Goal: Task Accomplishment & Management: Use online tool/utility

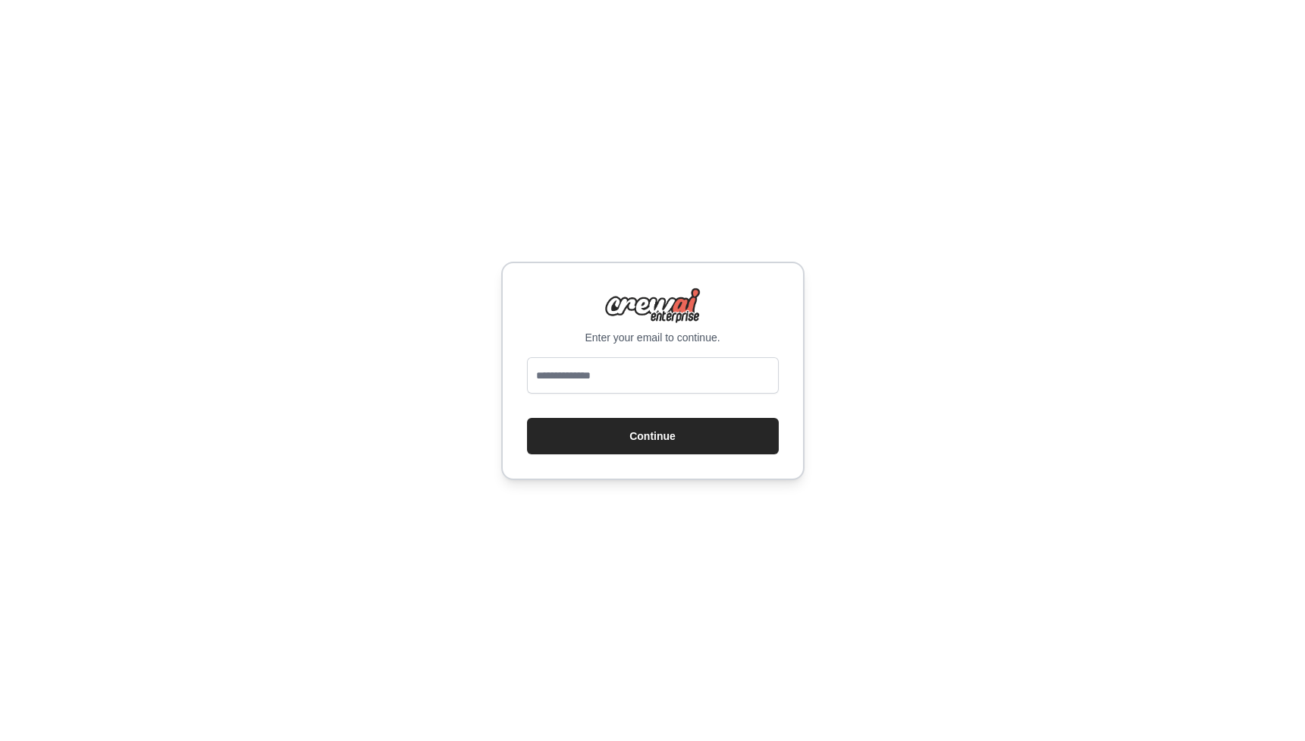
click at [624, 405] on form "Continue" at bounding box center [653, 405] width 252 height 97
click at [628, 372] on input "email" at bounding box center [653, 375] width 252 height 36
type input "**********"
click at [651, 429] on button "Continue" at bounding box center [653, 436] width 252 height 36
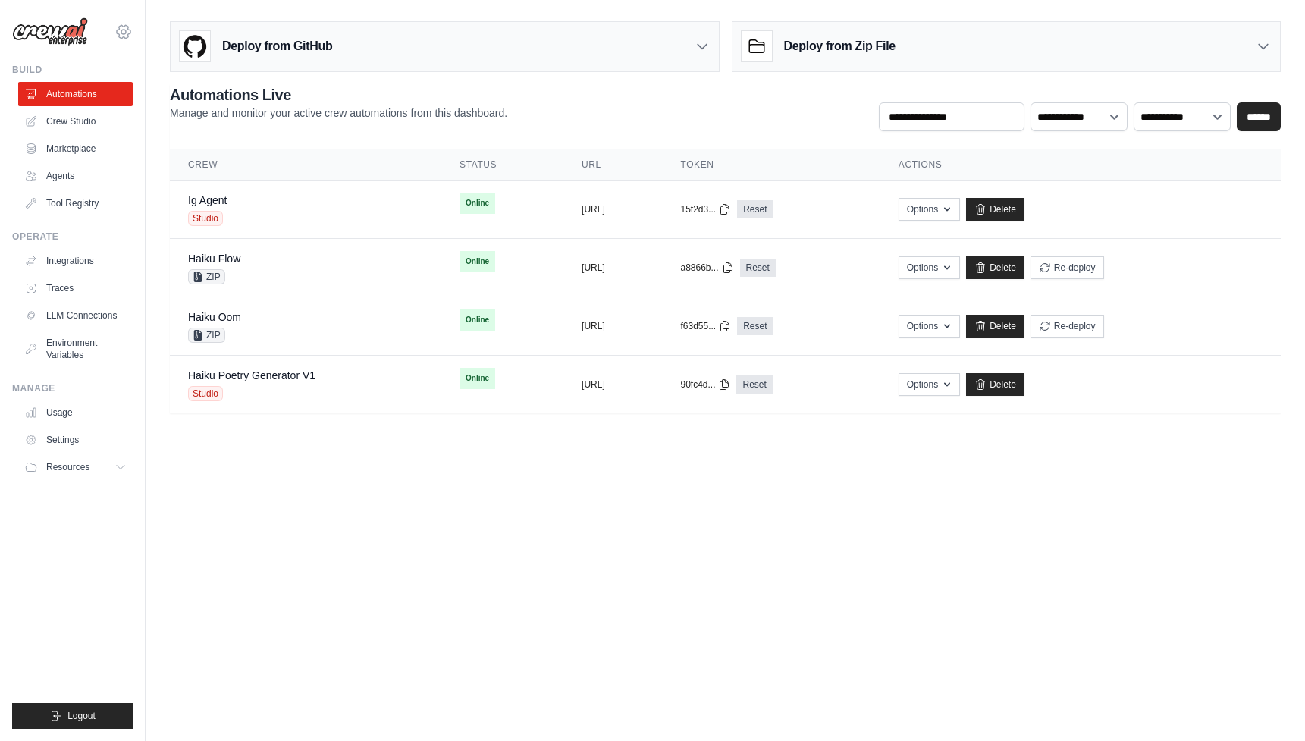
click at [121, 30] on icon at bounding box center [123, 32] width 5 height 5
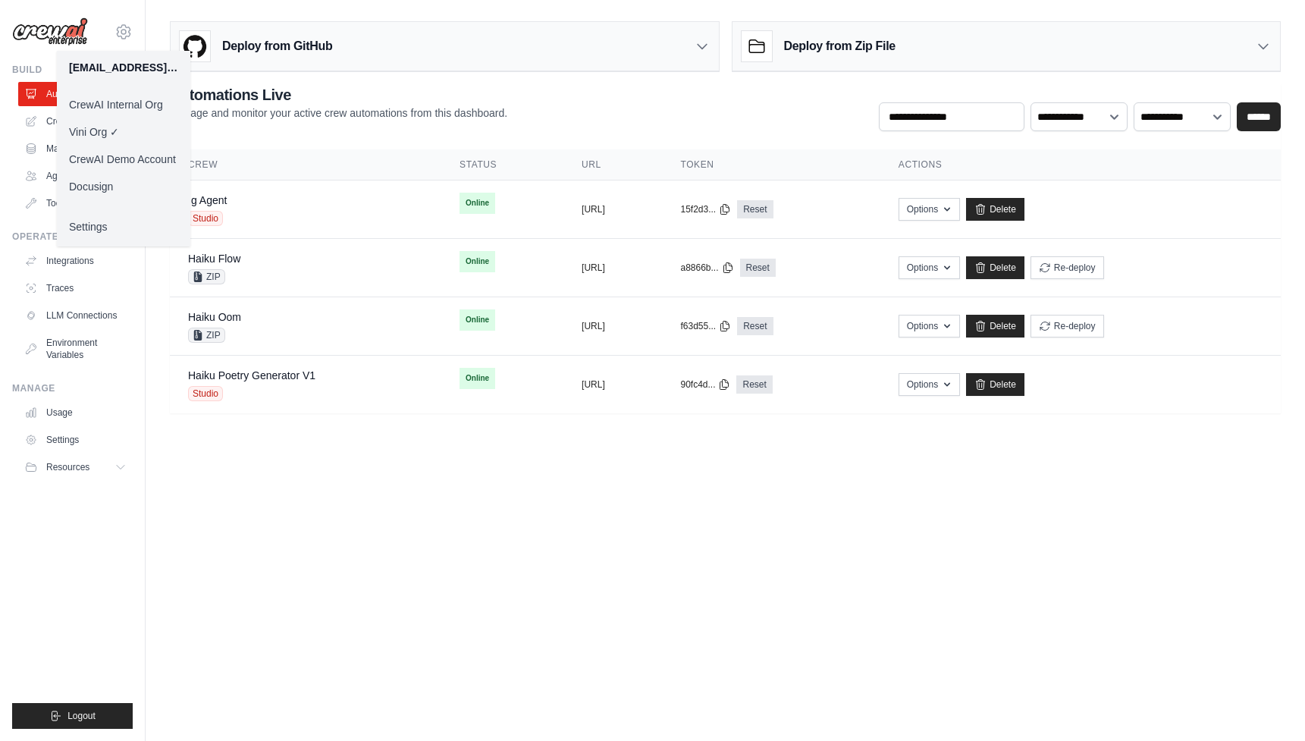
click at [121, 194] on link "Docusign" at bounding box center [124, 186] width 134 height 27
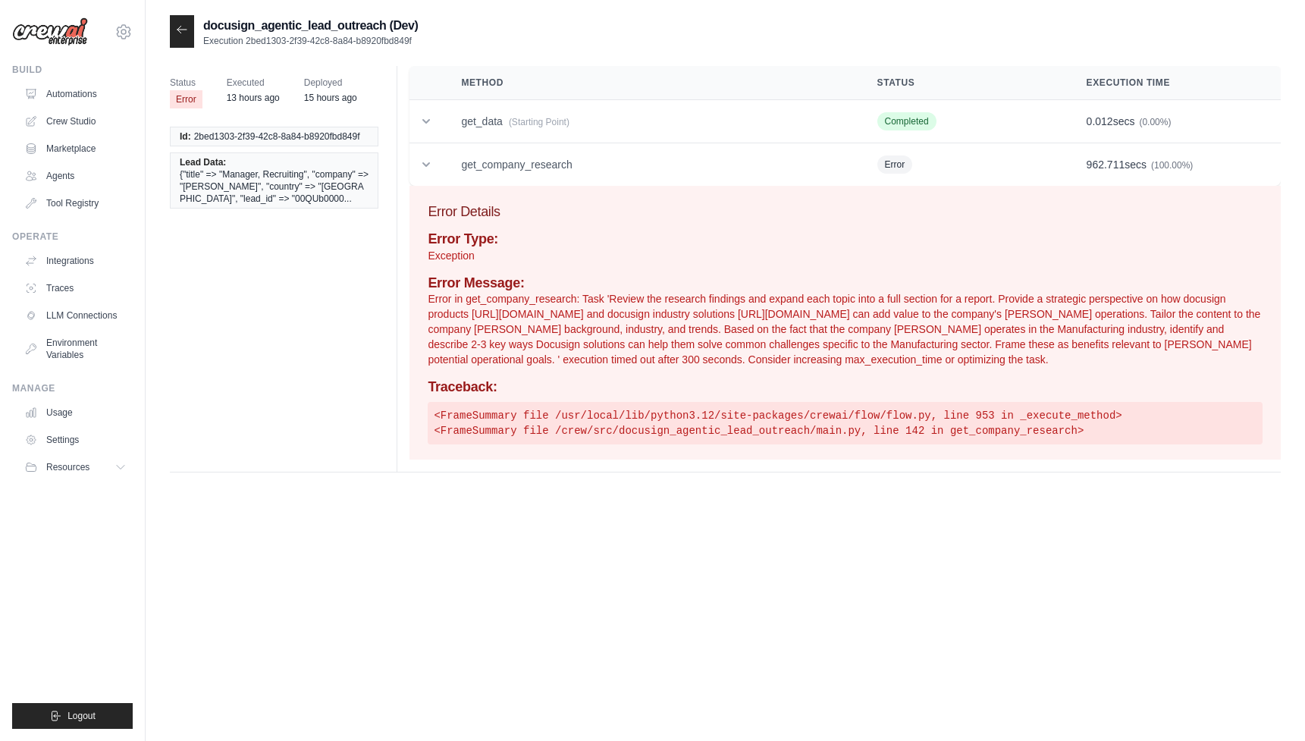
click at [627, 390] on h4 "Traceback:" at bounding box center [845, 387] width 835 height 17
click at [646, 364] on p "Error in get_company_research: Task 'Review the research findings and expand ea…" at bounding box center [845, 329] width 835 height 76
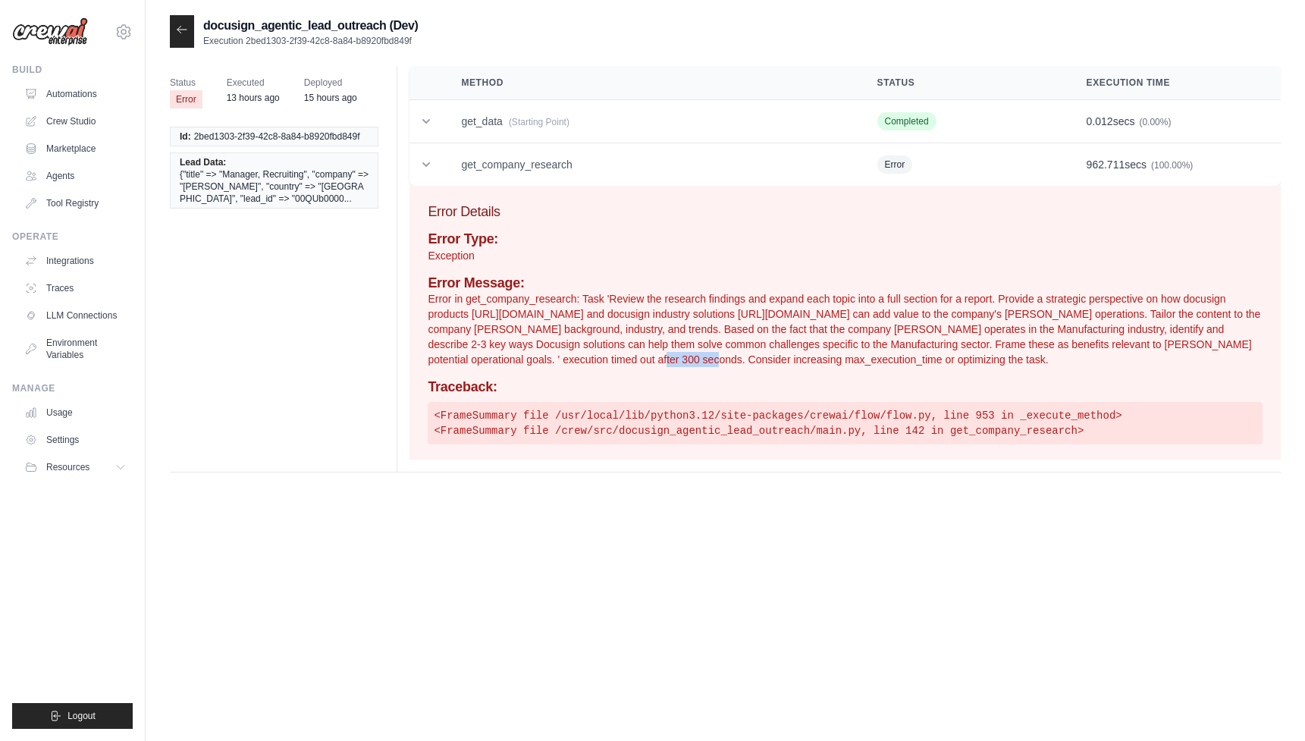
click at [646, 364] on p "Error in get_company_research: Task 'Review the research findings and expand ea…" at bounding box center [845, 329] width 835 height 76
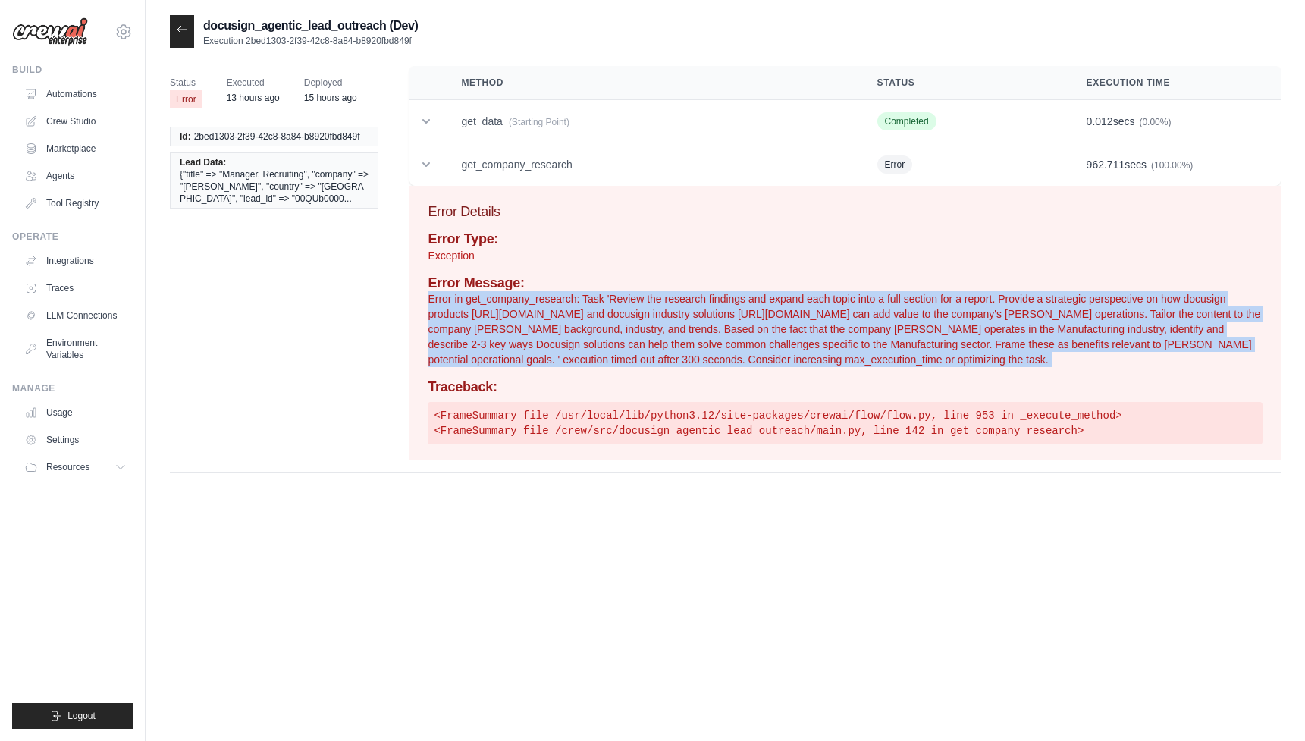
click at [711, 366] on p "Error in get_company_research: Task 'Review the research findings and expand ea…" at bounding box center [845, 329] width 835 height 76
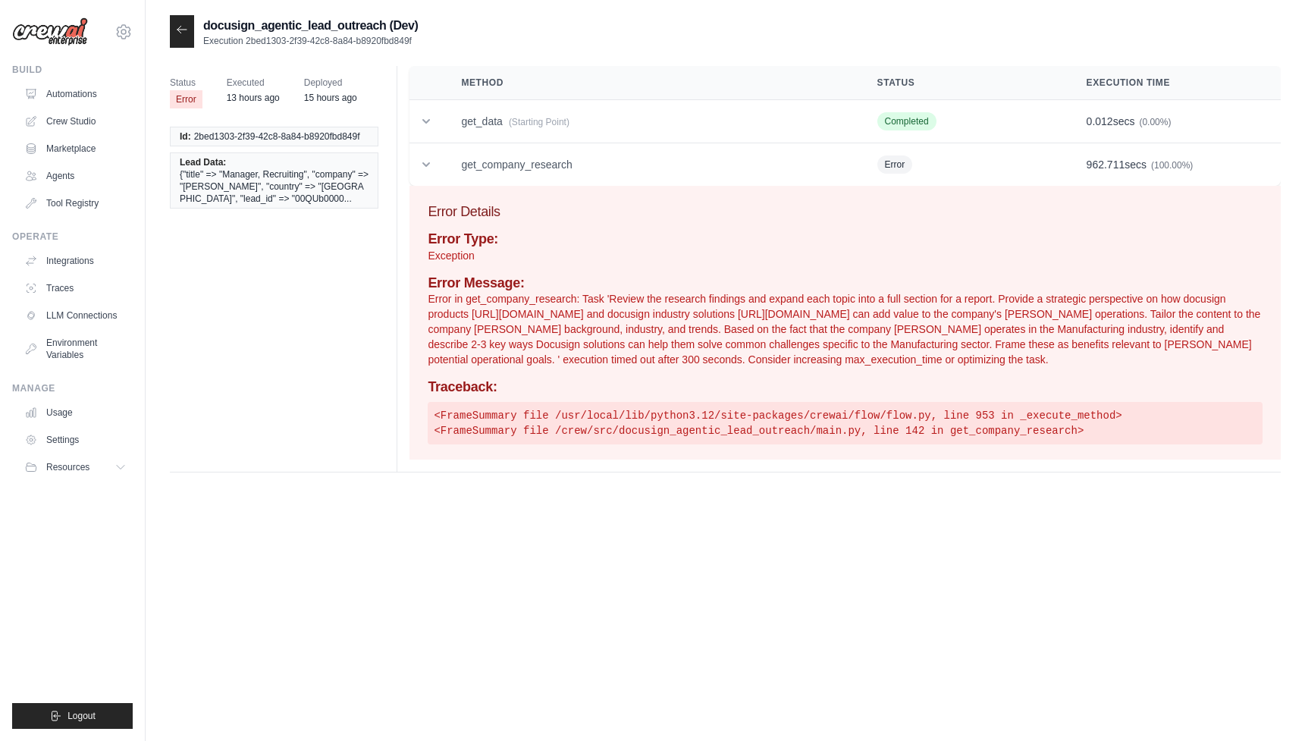
click at [864, 360] on p "Error in get_company_research: Task 'Review the research findings and expand ea…" at bounding box center [845, 329] width 835 height 76
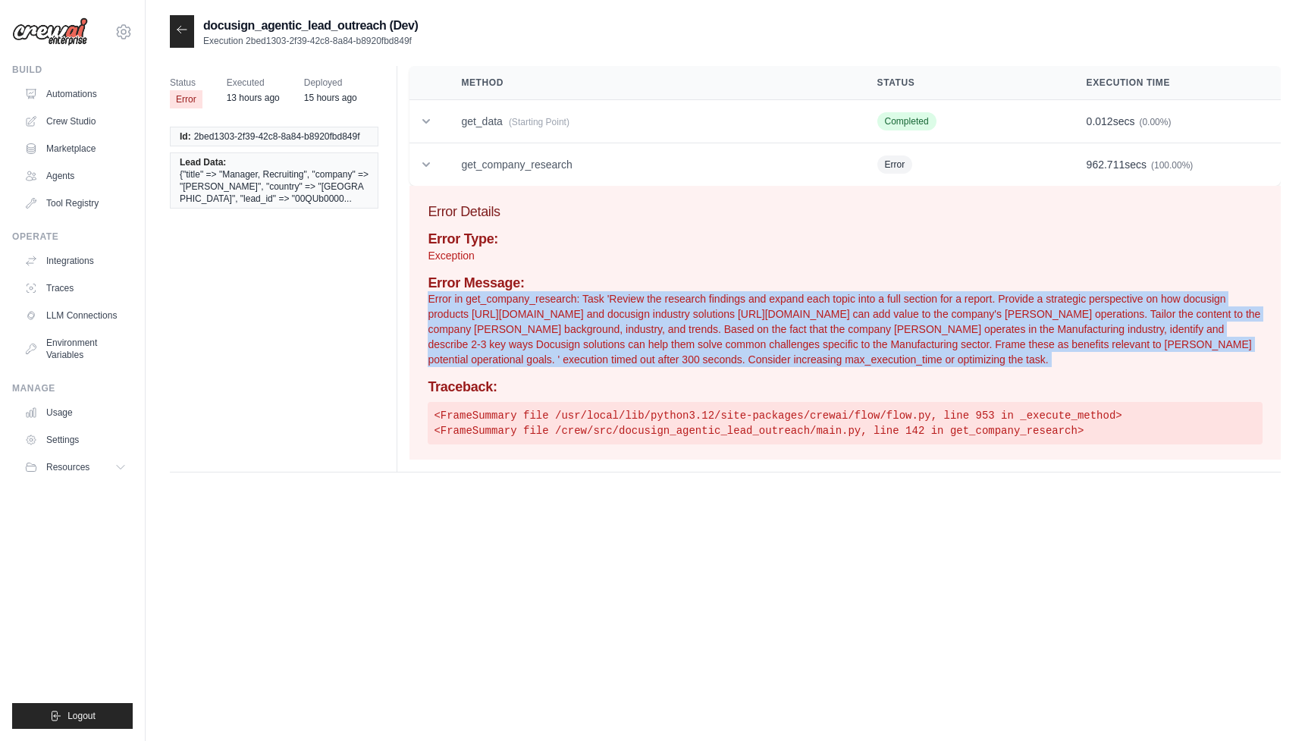
click at [759, 337] on p "Error in get_company_research: Task 'Review the research findings and expand ea…" at bounding box center [845, 329] width 835 height 76
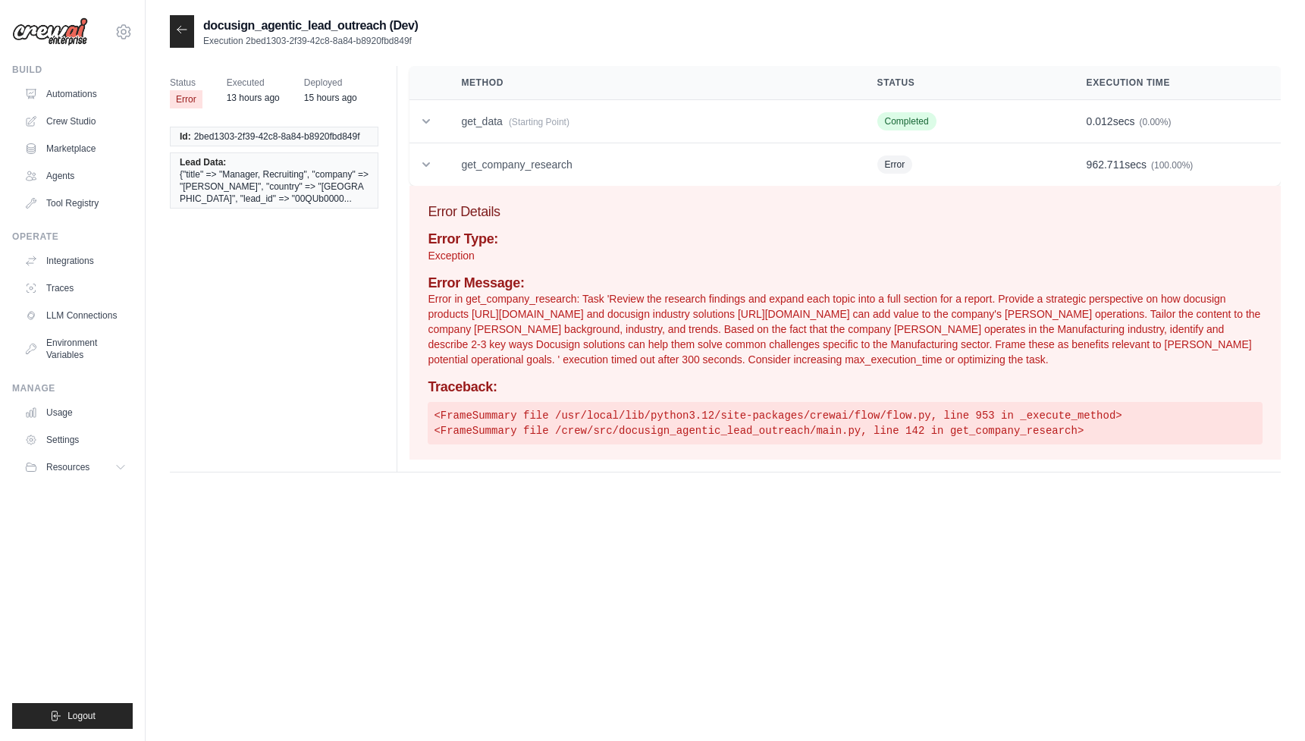
click at [735, 361] on p "Error in get_company_research: Task 'Review the research findings and expand ea…" at bounding box center [845, 329] width 835 height 76
drag, startPoint x: 735, startPoint y: 361, endPoint x: 907, endPoint y: 360, distance: 172.2
click at [907, 360] on p "Error in get_company_research: Task 'Review the research findings and expand ea…" at bounding box center [845, 329] width 835 height 76
click at [950, 333] on p "Error in get_company_research: Task 'Review the research findings and expand ea…" at bounding box center [845, 329] width 835 height 76
click at [539, 159] on td "get_company_research" at bounding box center [651, 164] width 416 height 43
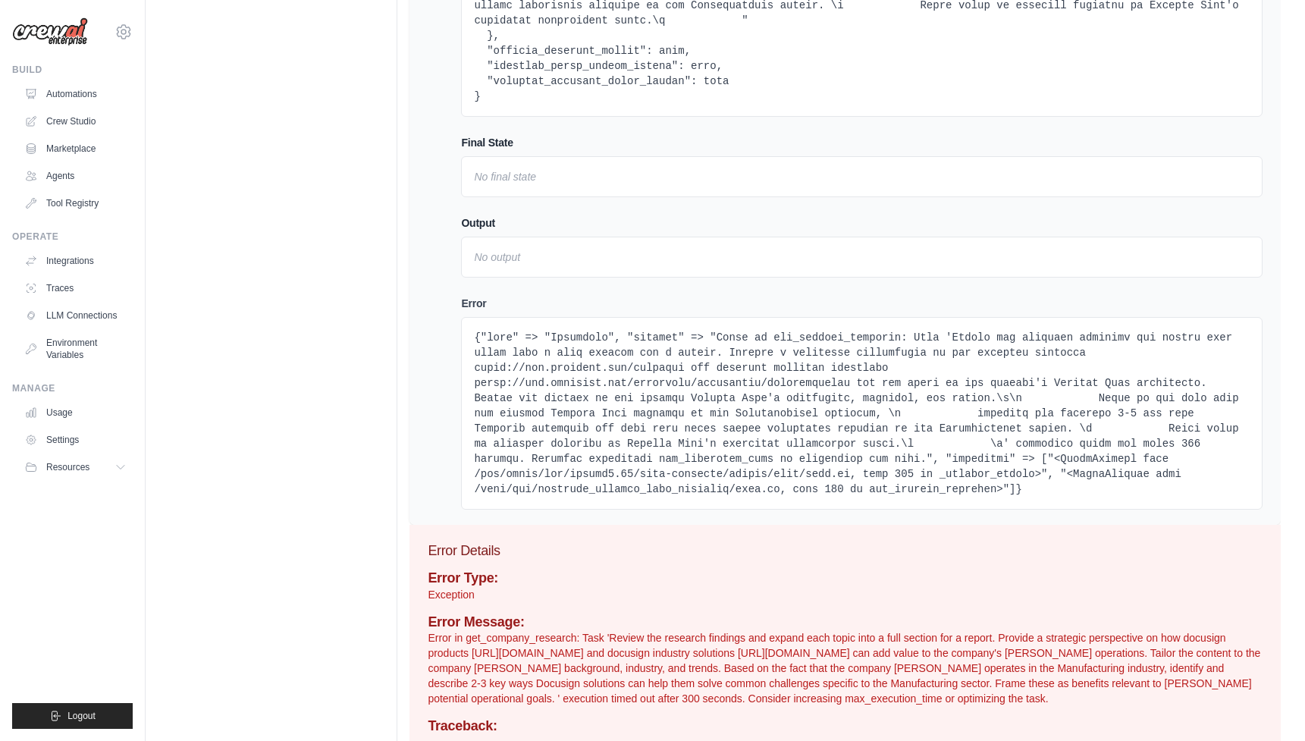
scroll to position [794, 0]
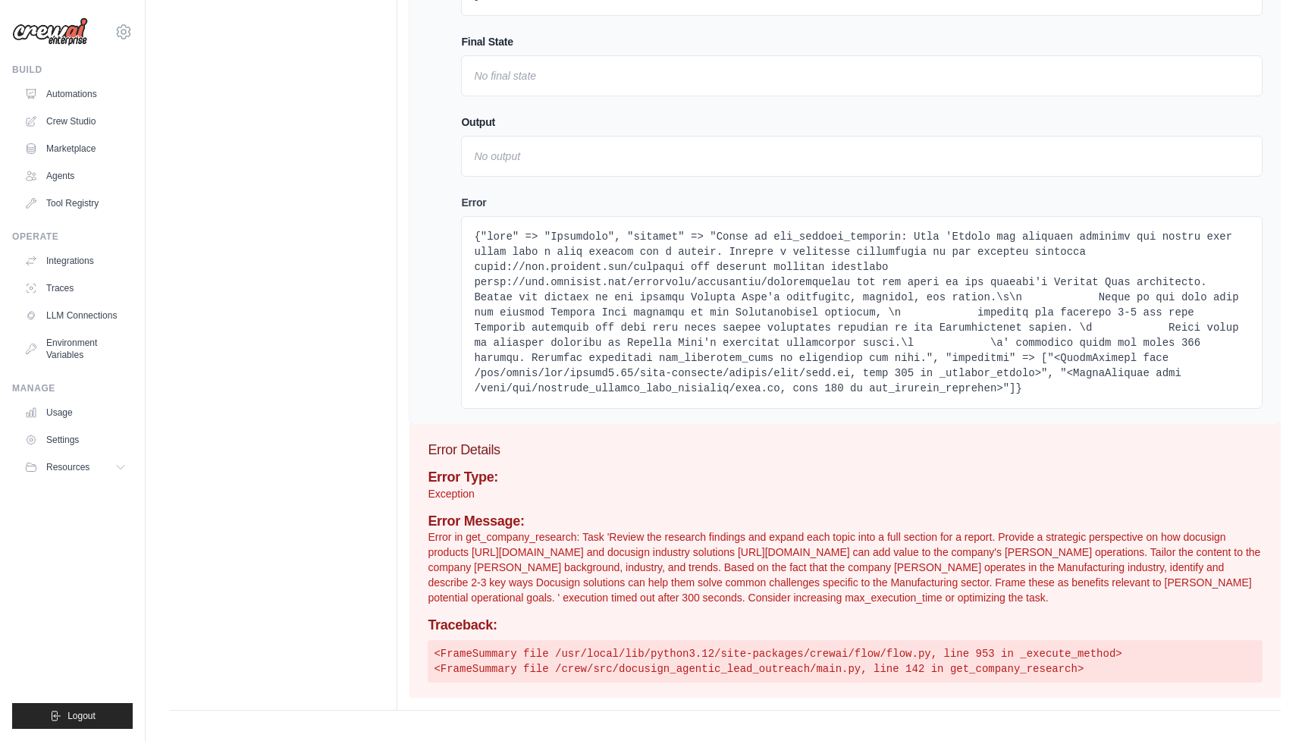
click at [647, 300] on pre at bounding box center [862, 312] width 776 height 167
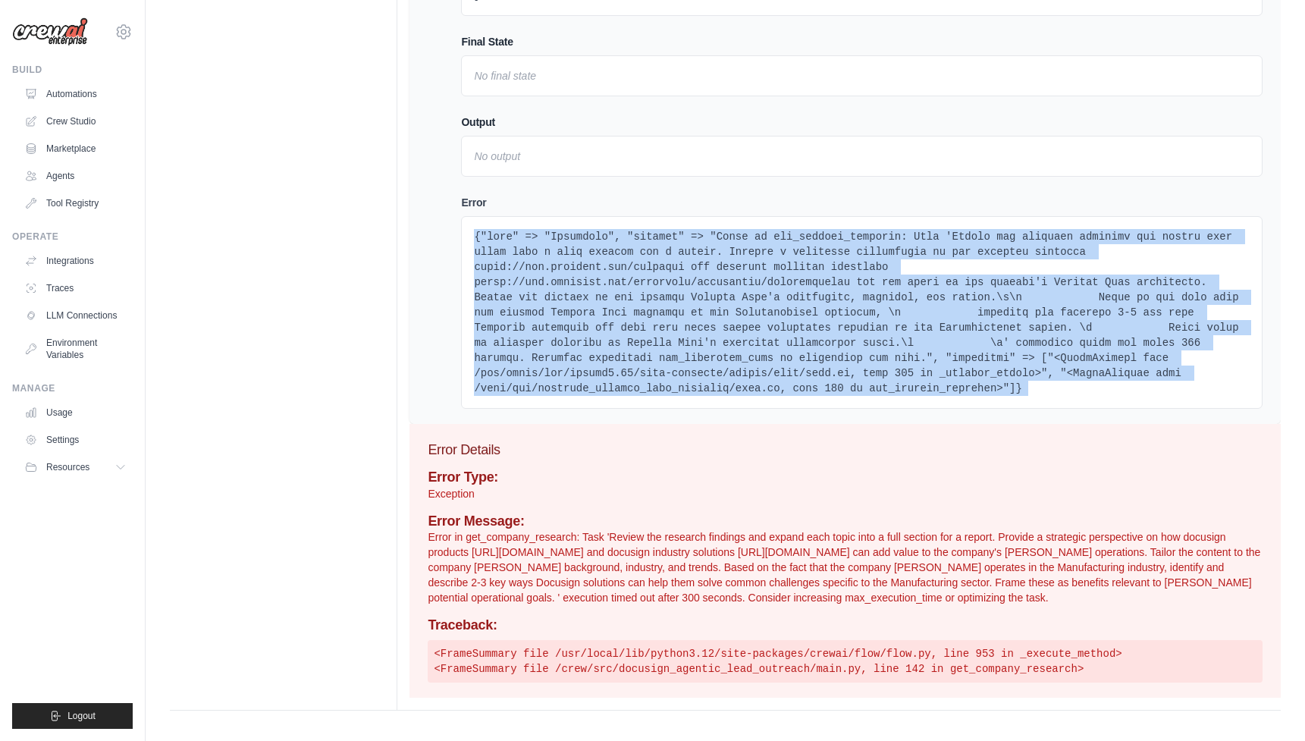
click at [692, 367] on pre at bounding box center [862, 312] width 776 height 167
drag, startPoint x: 948, startPoint y: 597, endPoint x: 1067, endPoint y: 597, distance: 119.1
click at [1067, 597] on p "Error in get_company_research: Task 'Review the research findings and expand ea…" at bounding box center [845, 567] width 835 height 76
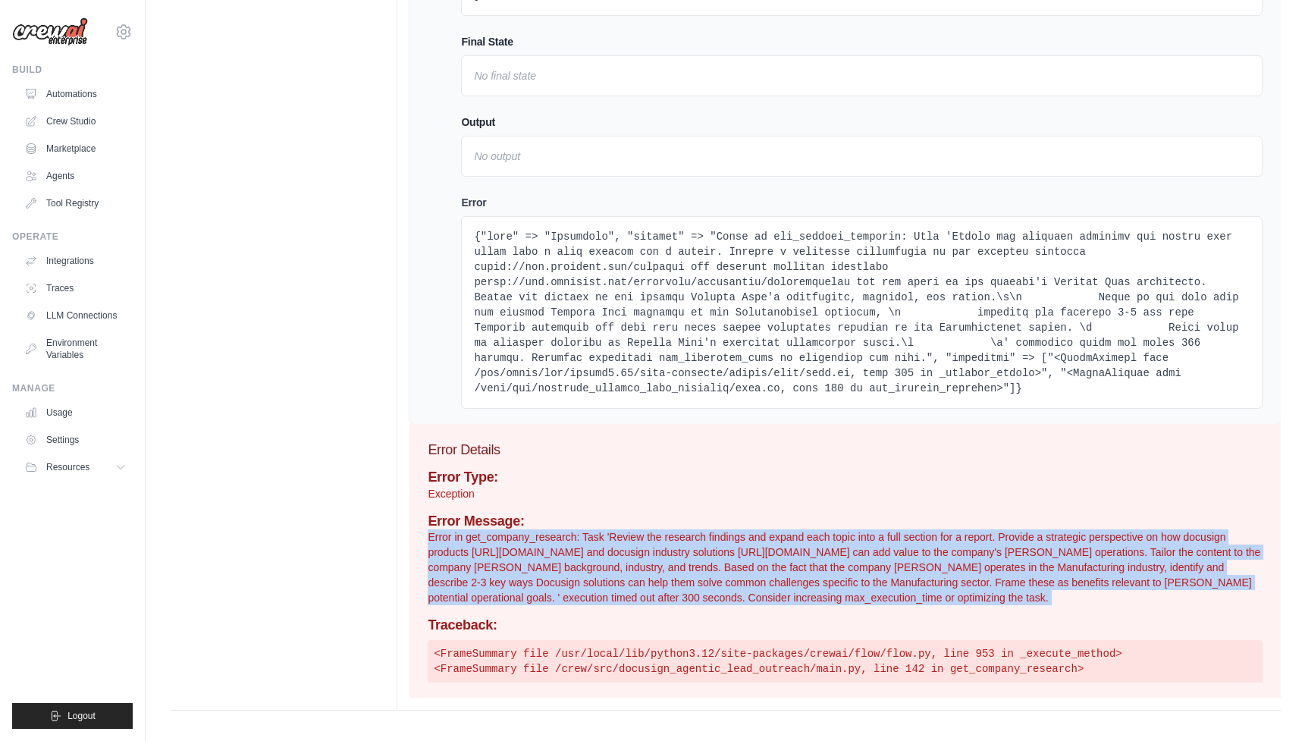
click at [1067, 597] on p "Error in get_company_research: Task 'Review the research findings and expand ea…" at bounding box center [845, 567] width 835 height 76
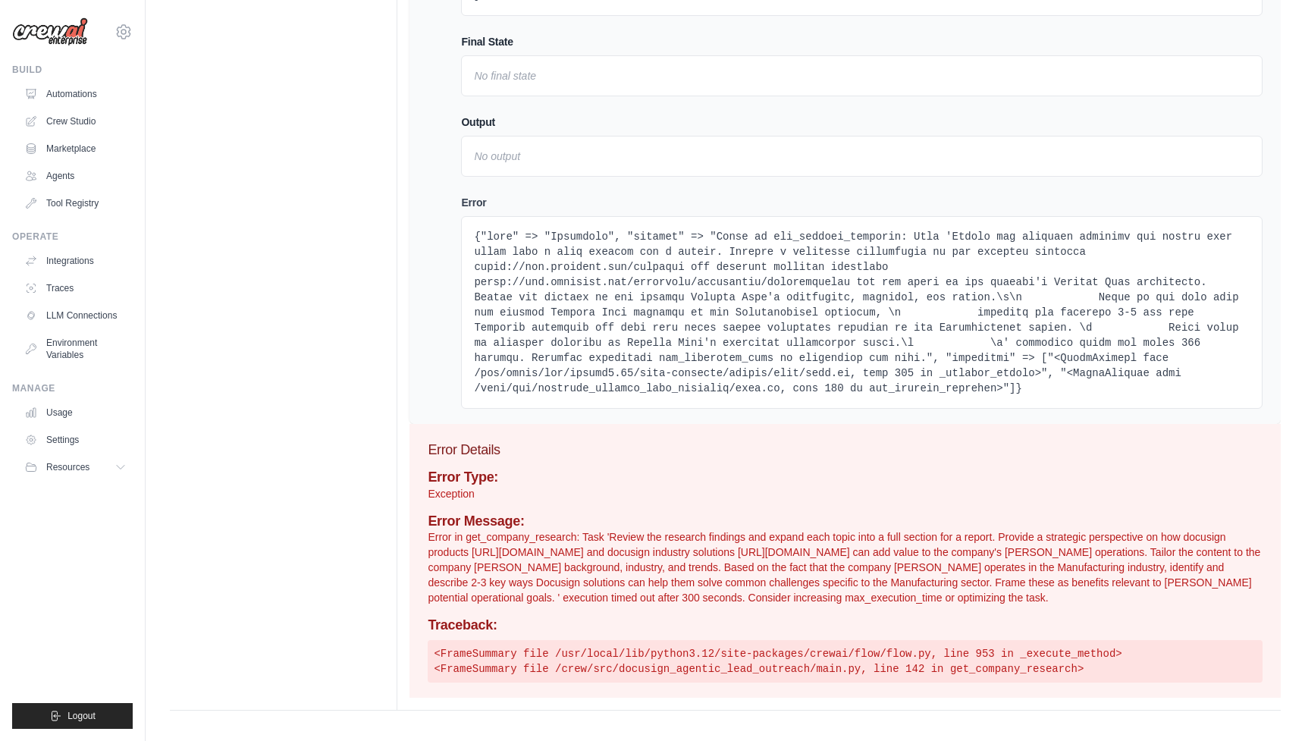
click at [1073, 604] on p "Error in get_company_research: Task 'Review the research findings and expand ea…" at bounding box center [845, 567] width 835 height 76
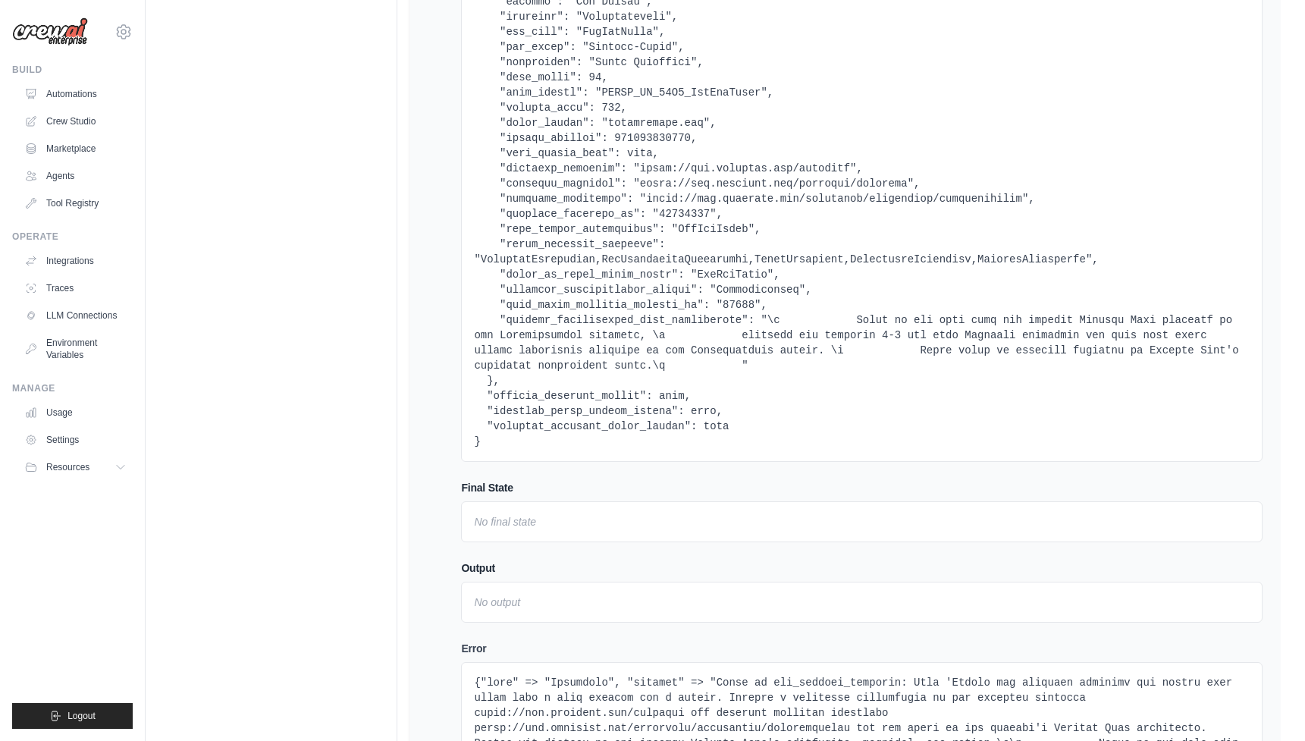
scroll to position [0, 0]
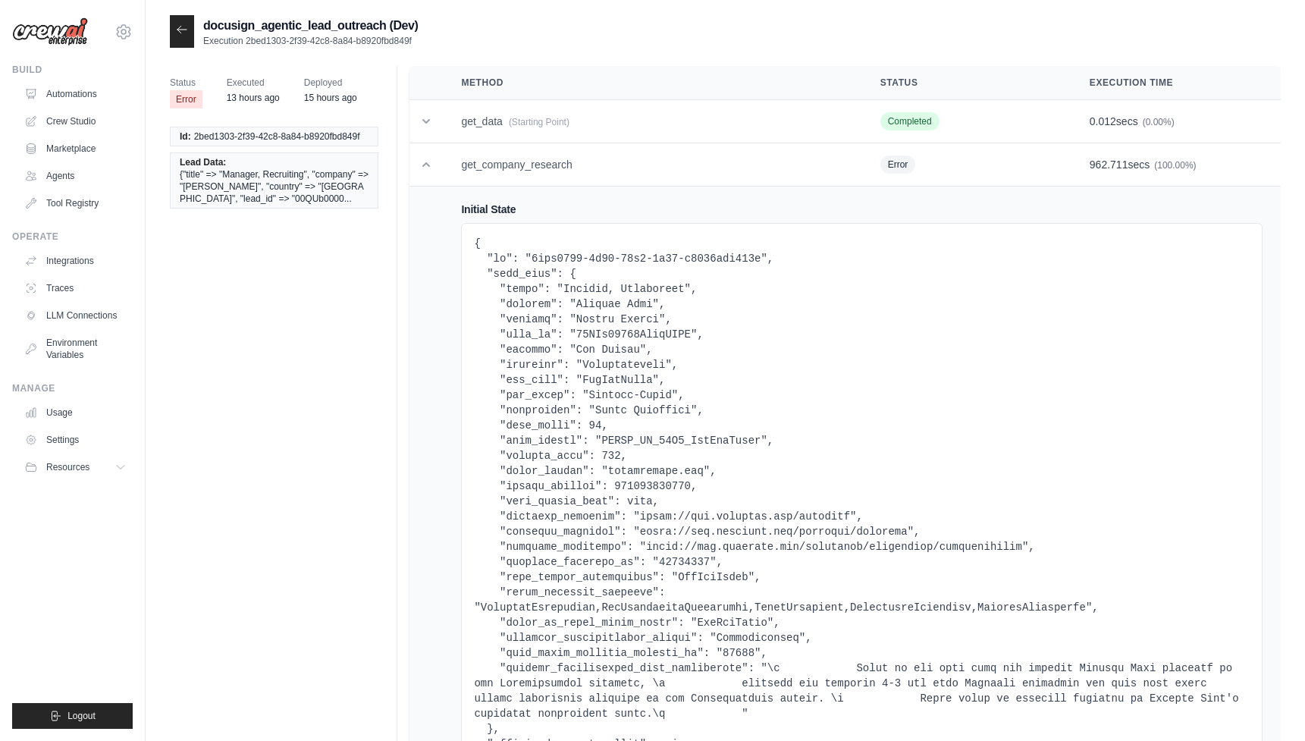
click at [180, 22] on div at bounding box center [182, 31] width 24 height 33
click at [175, 33] on div at bounding box center [182, 31] width 24 height 33
click at [178, 29] on icon at bounding box center [182, 29] width 9 height 7
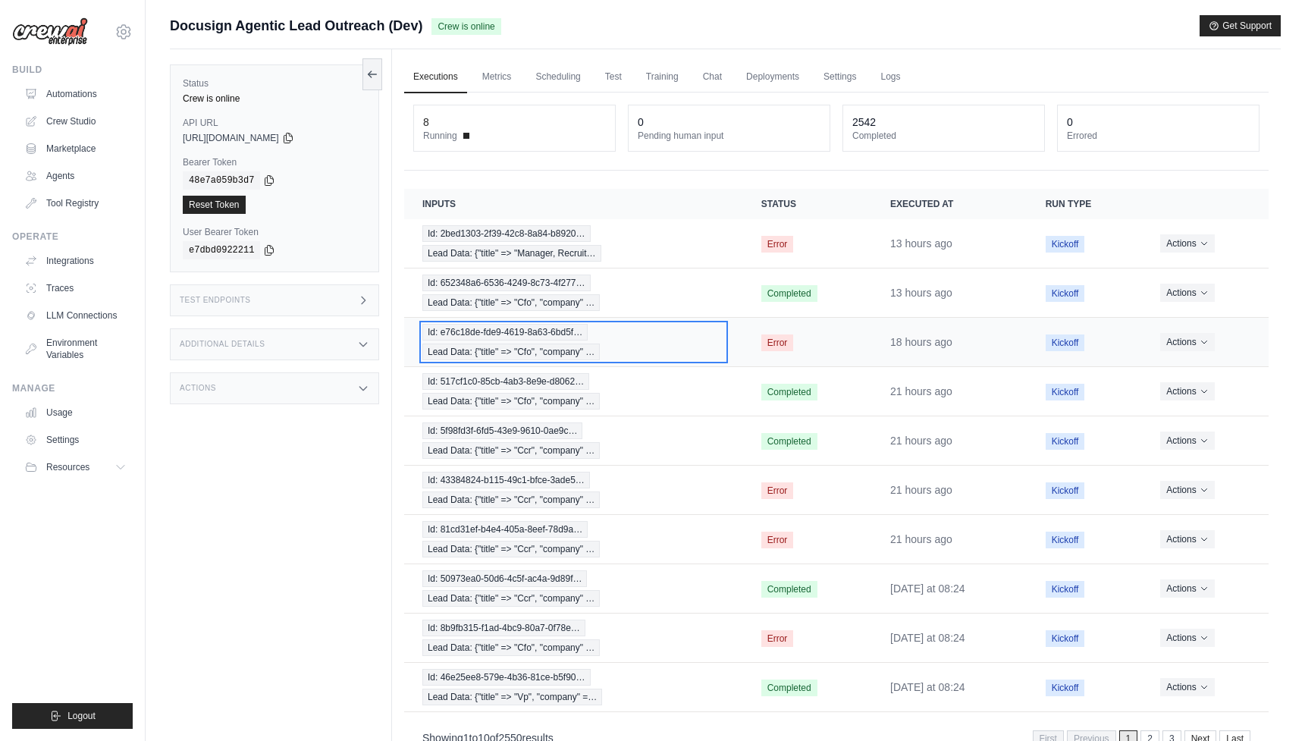
click at [696, 341] on div "Id: e76c18de-fde9-4619-8a63-6bd5f… Lead Data: {"title" => "Cfo", "company" …" at bounding box center [574, 342] width 303 height 36
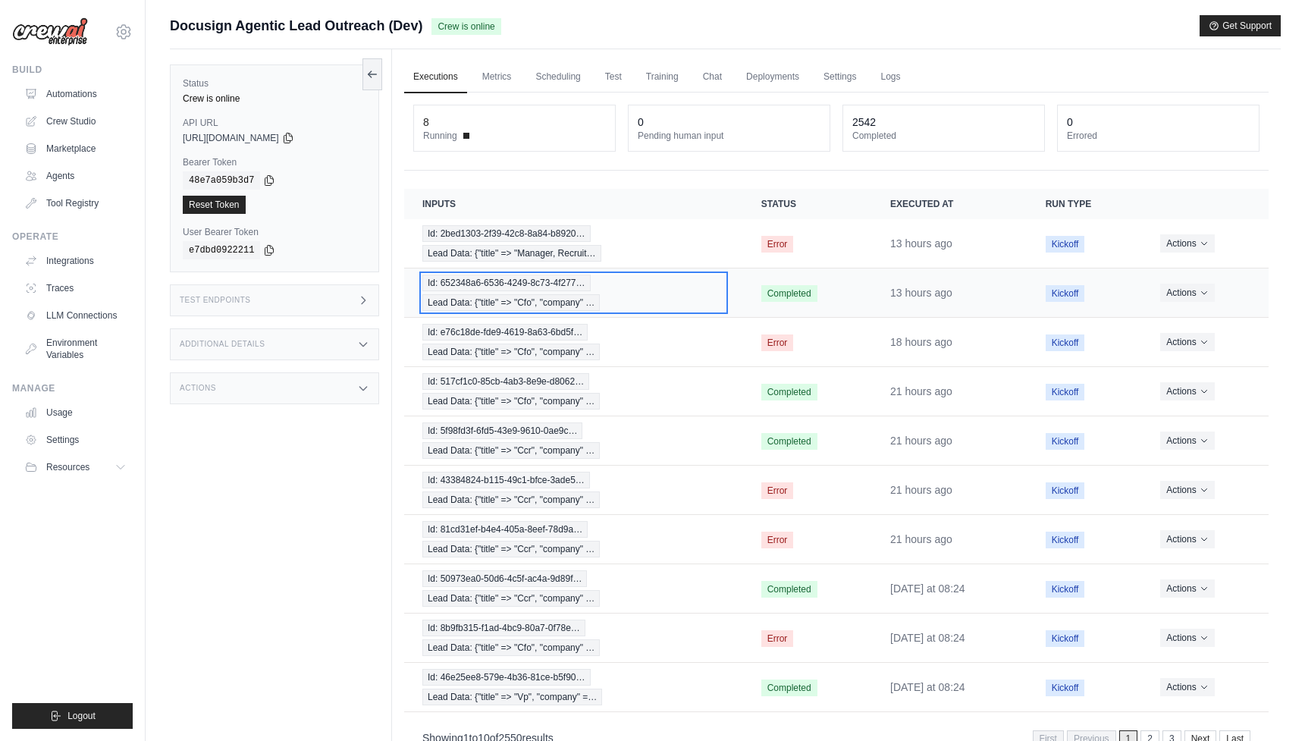
click at [602, 304] on div "Id: 652348a6-6536-4249-8c73-4f277… Lead Data: {"title" => "Cfo", "company" …" at bounding box center [574, 293] width 303 height 36
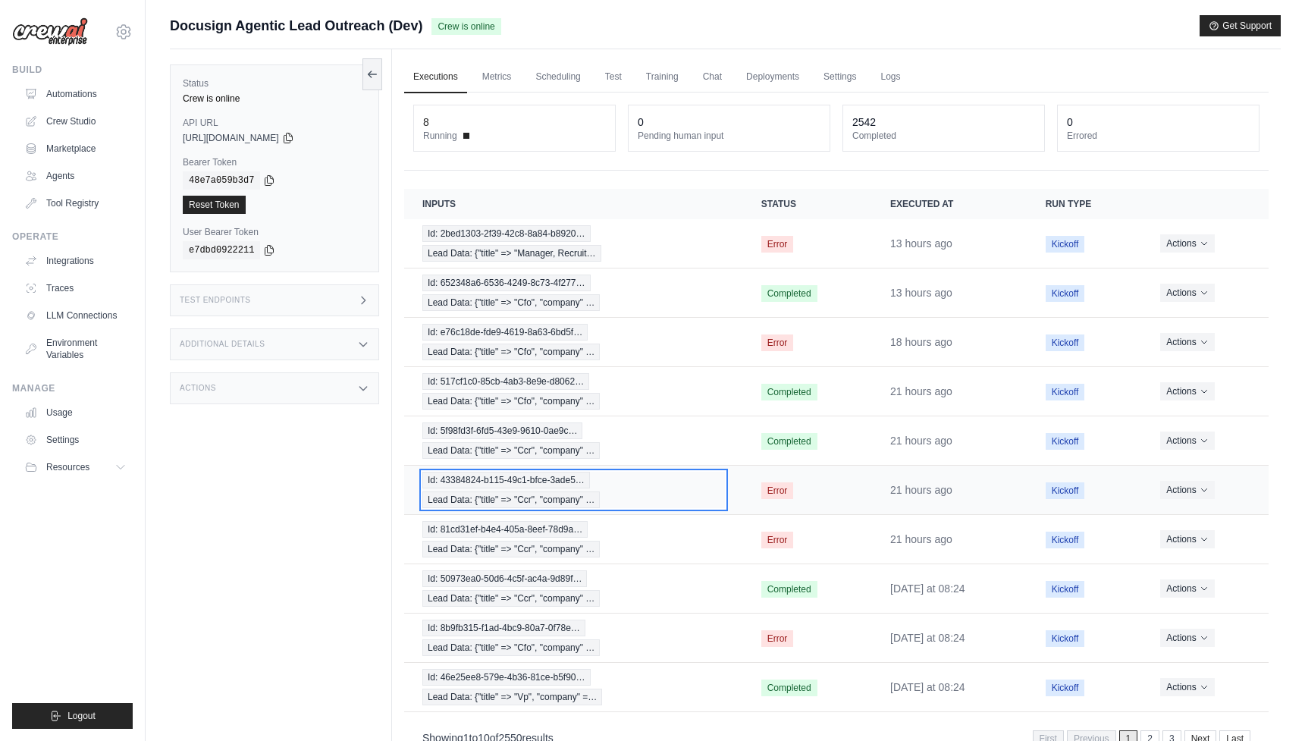
click at [657, 489] on div "Id: 43384824-b115-49c1-bfce-3ade5… Lead Data: {"title" => "Ccr", "company" …" at bounding box center [574, 490] width 303 height 36
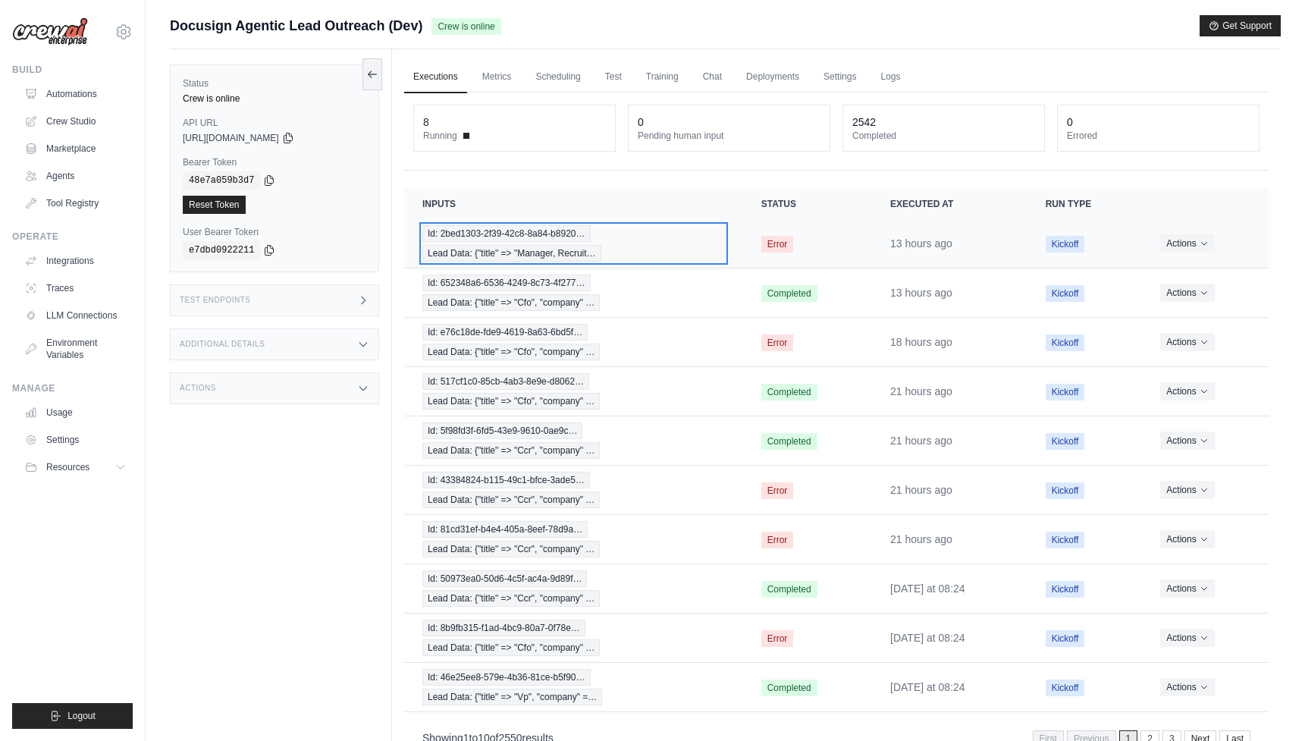
click at [667, 243] on div "Id: 2bed1303-2f39-42c8-8a84-b8920… Lead Data: {"title" => "Manager, Recruit…" at bounding box center [574, 243] width 303 height 36
click at [639, 245] on div "Id: 2bed1303-2f39-42c8-8a84-b8920… Lead Data: {"title" => "Manager, Recruit…" at bounding box center [574, 243] width 303 height 36
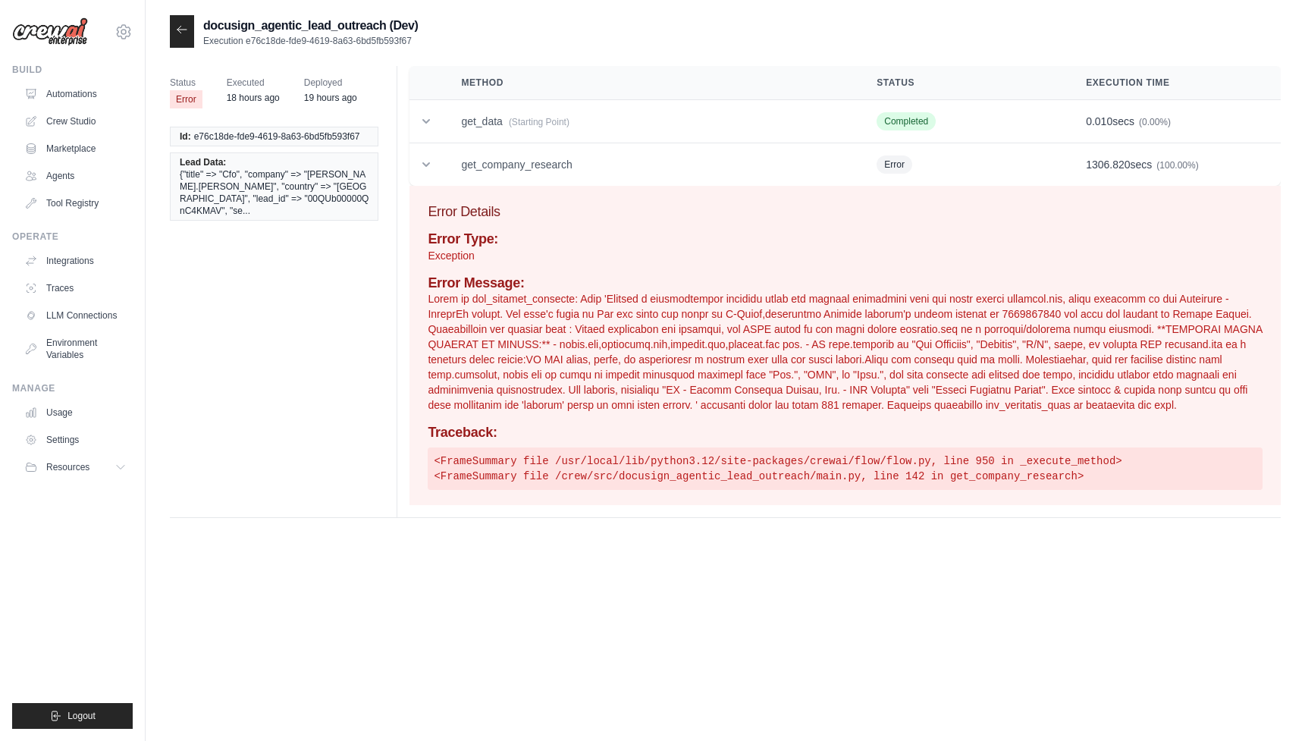
click at [751, 406] on p at bounding box center [845, 351] width 835 height 121
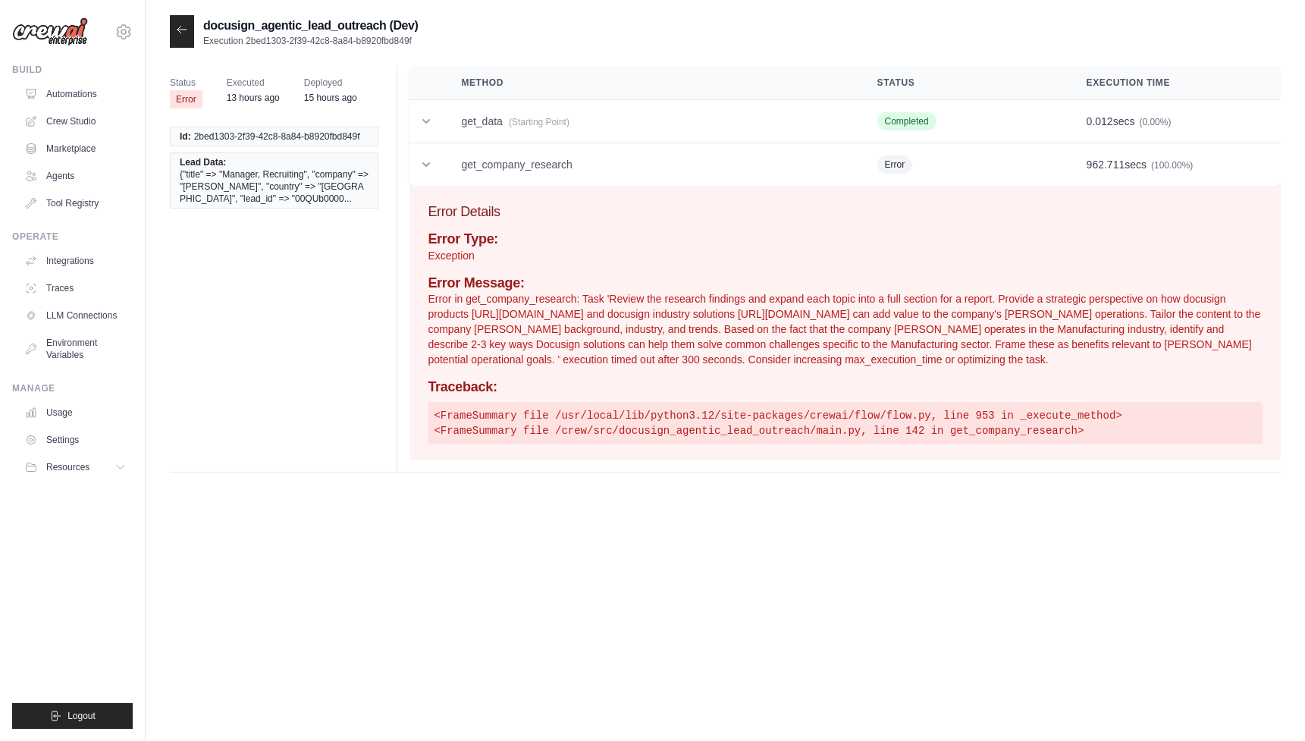
click at [184, 45] on div at bounding box center [182, 31] width 24 height 33
click at [179, 31] on icon at bounding box center [182, 29] width 9 height 7
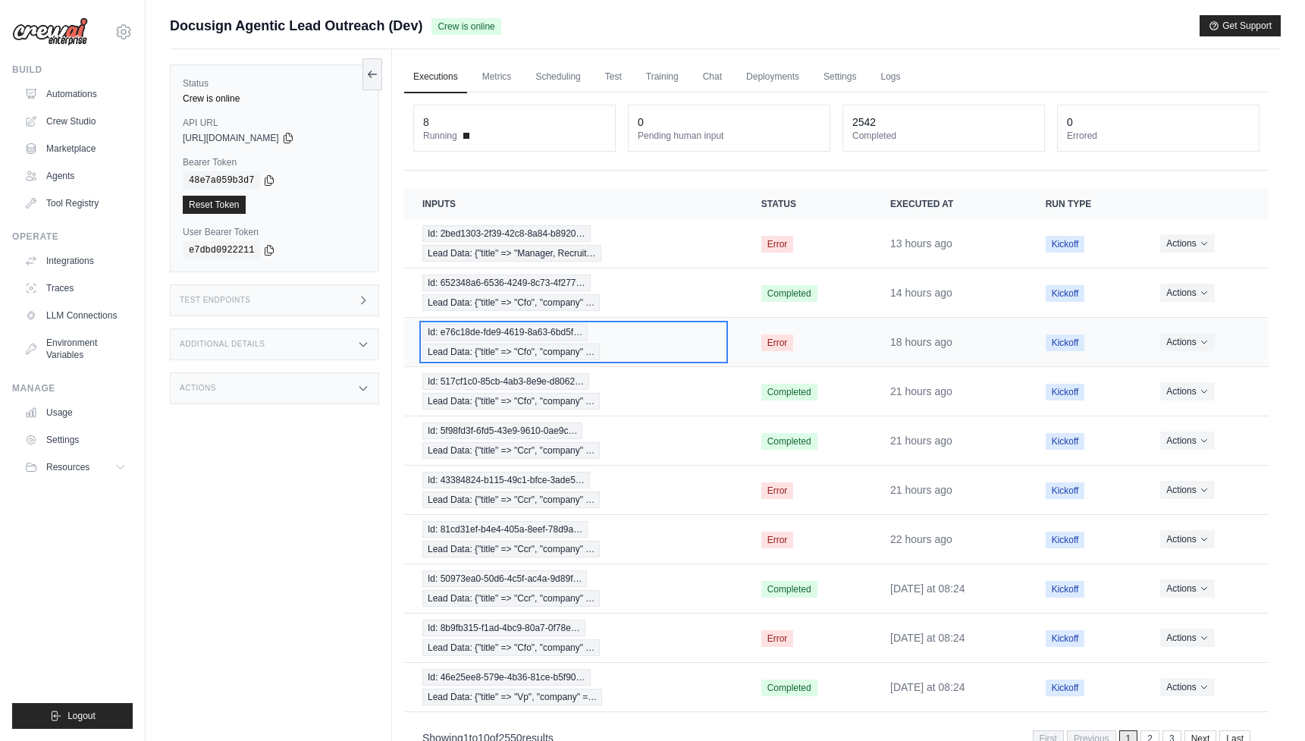
click at [623, 343] on div "Id: e76c18de-fde9-4619-8a63-6bd5f… Lead Data: {"title" => "Cfo", "company" …" at bounding box center [574, 342] width 303 height 36
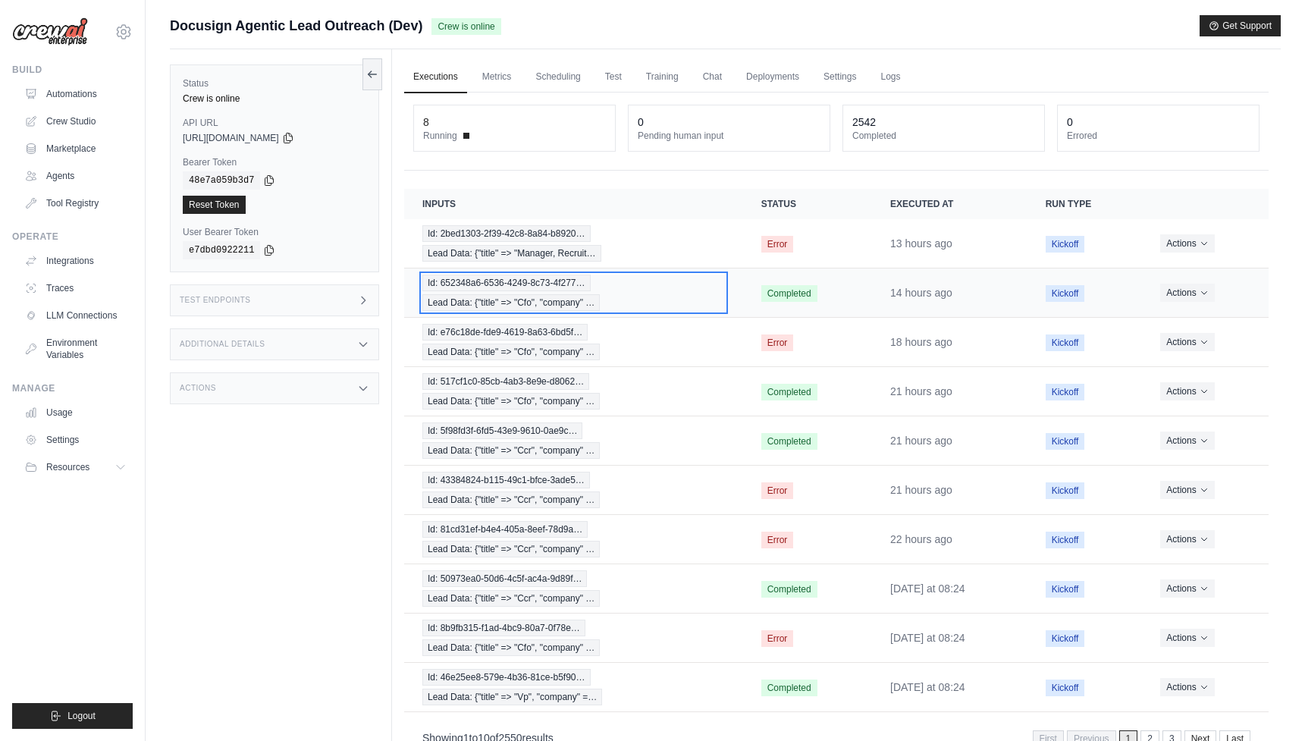
click at [595, 292] on div "Id: 652348a6-6536-4249-8c73-4f277… Lead Data: {"title" => "Cfo", "company" …" at bounding box center [574, 293] width 303 height 36
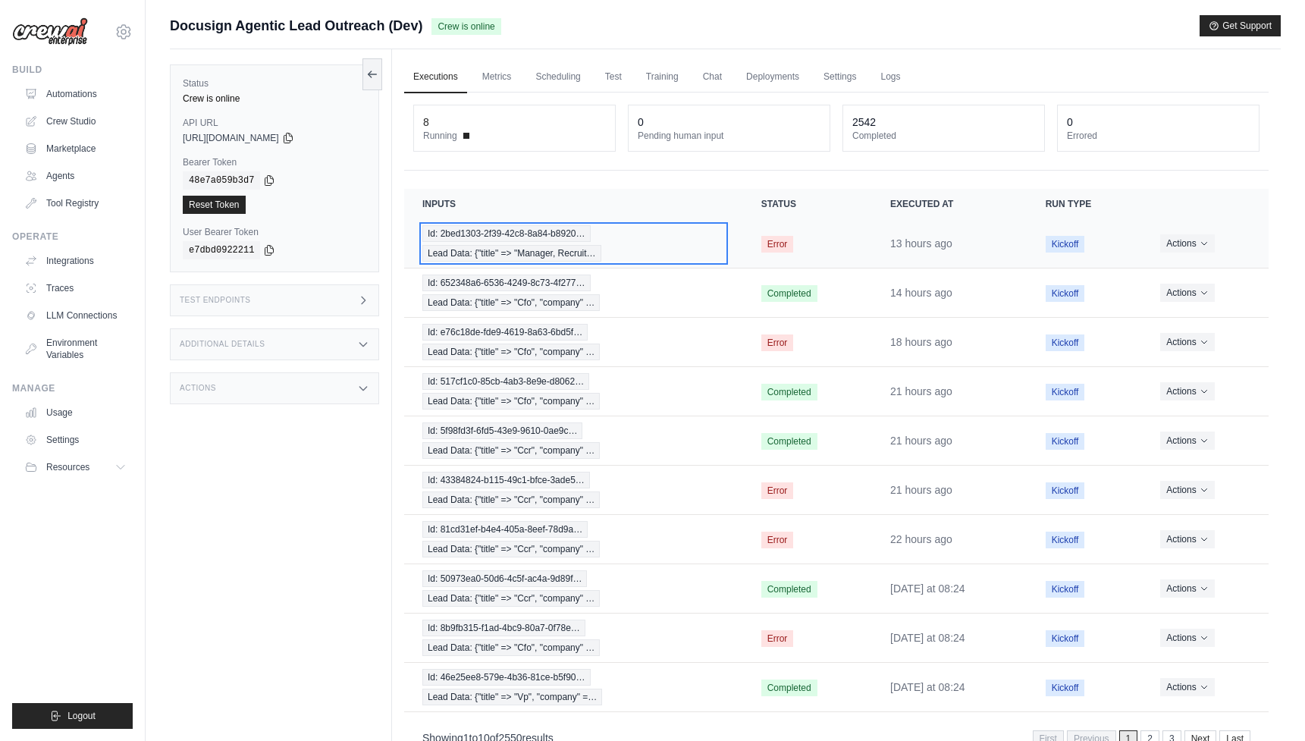
click at [614, 243] on div "Id: 2bed1303-2f39-42c8-8a84-b8920… Lead Data: {"title" => "Manager, Recruit…" at bounding box center [574, 243] width 303 height 36
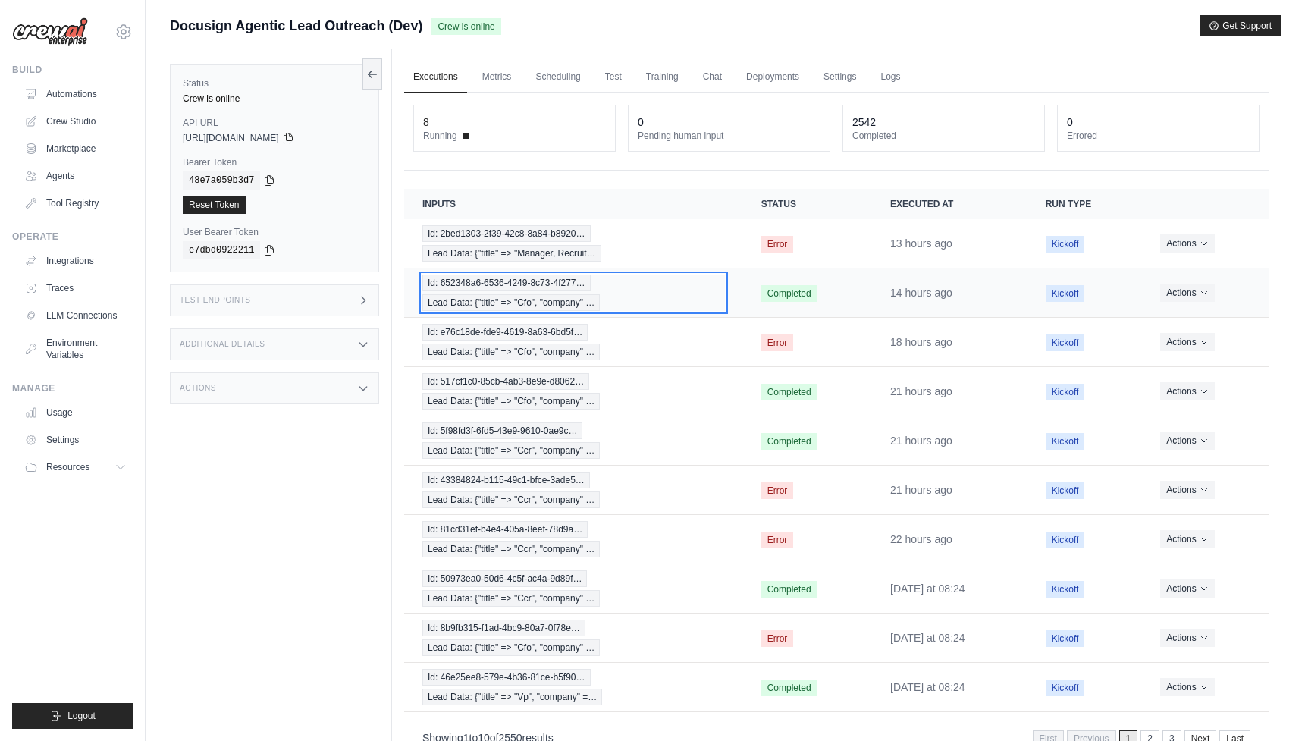
click at [611, 282] on div "Id: 652348a6-6536-4249-8c73-4f277… Lead Data: {"title" => "Cfo", "company" …" at bounding box center [574, 293] width 303 height 36
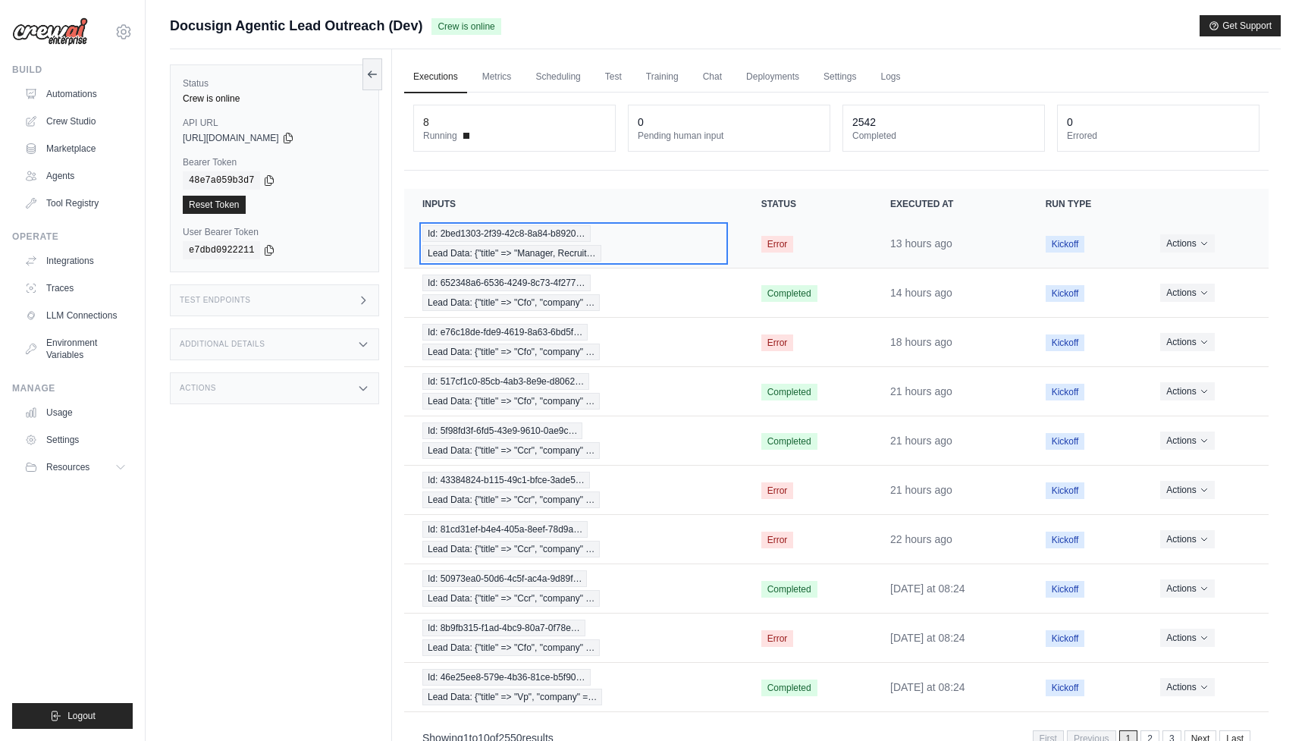
click at [605, 234] on div "Id: 2bed1303-2f39-42c8-8a84-b8920… Lead Data: {"title" => "Manager, Recruit…" at bounding box center [574, 243] width 303 height 36
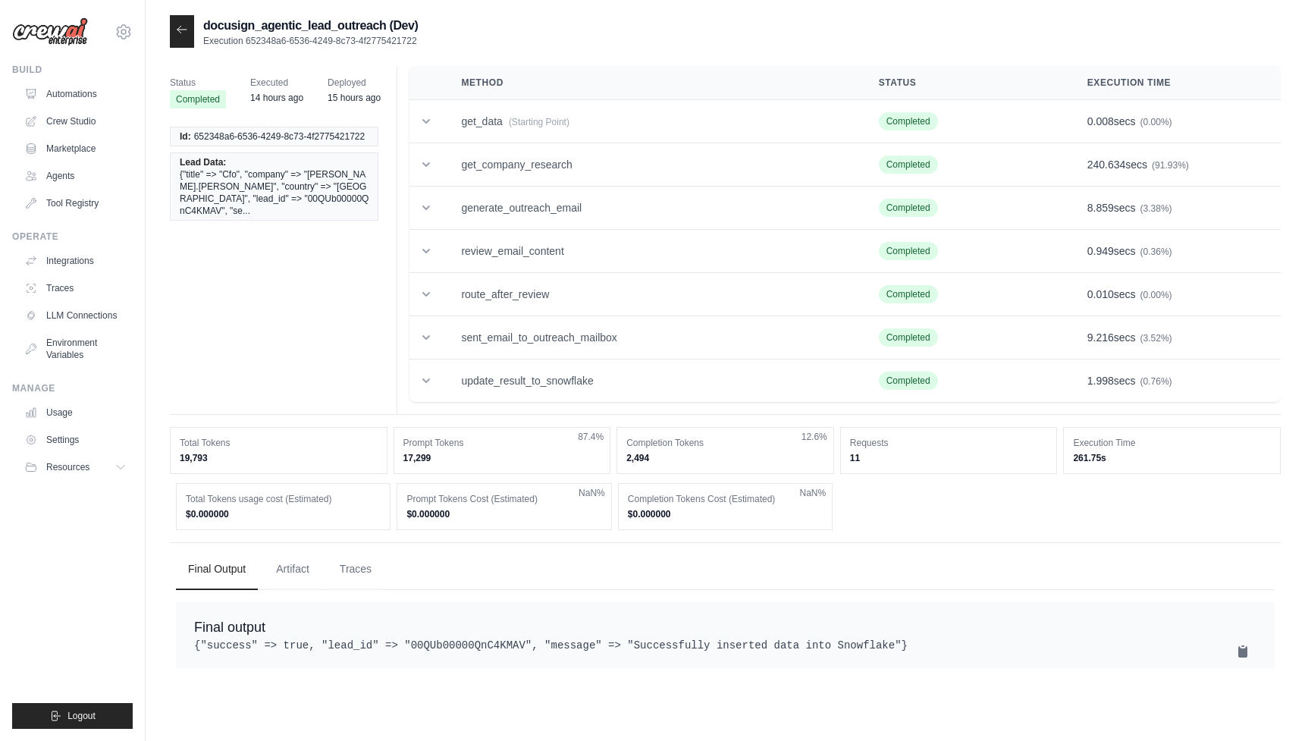
scroll to position [30, 0]
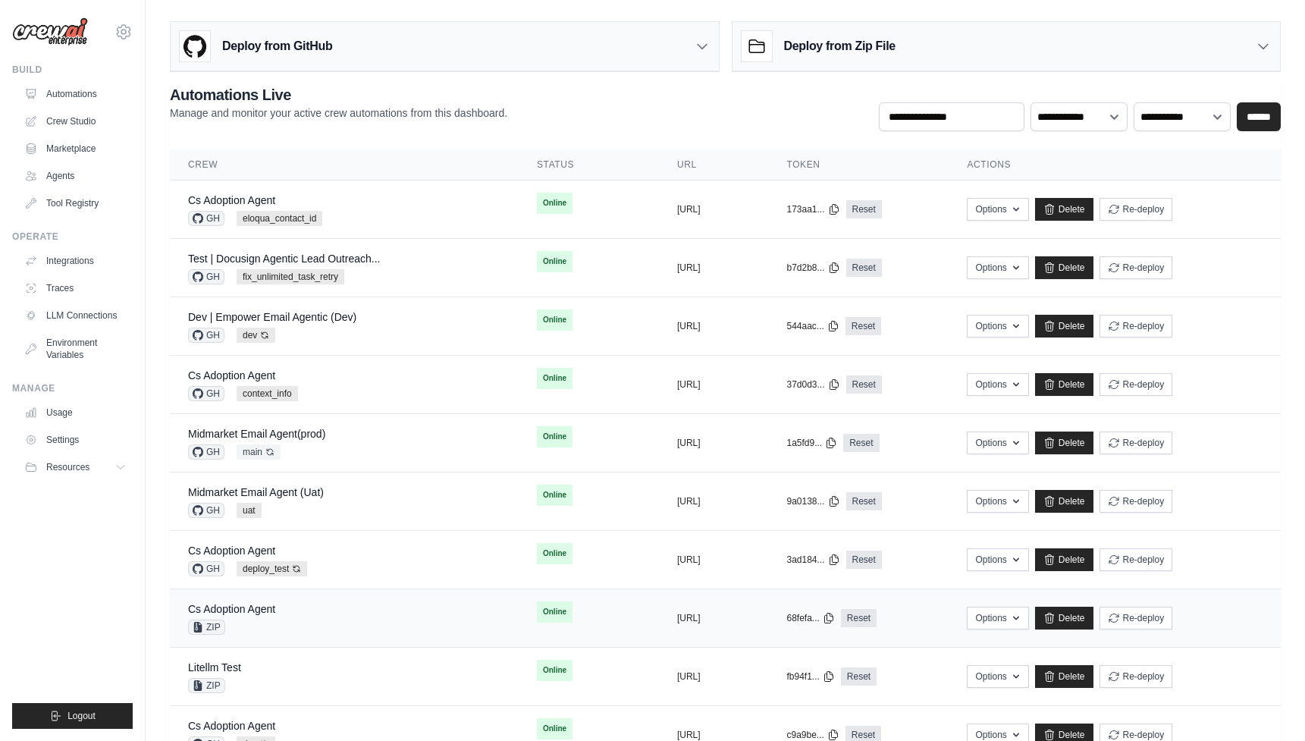
click at [819, 614] on div "copied" at bounding box center [803, 609] width 33 height 18
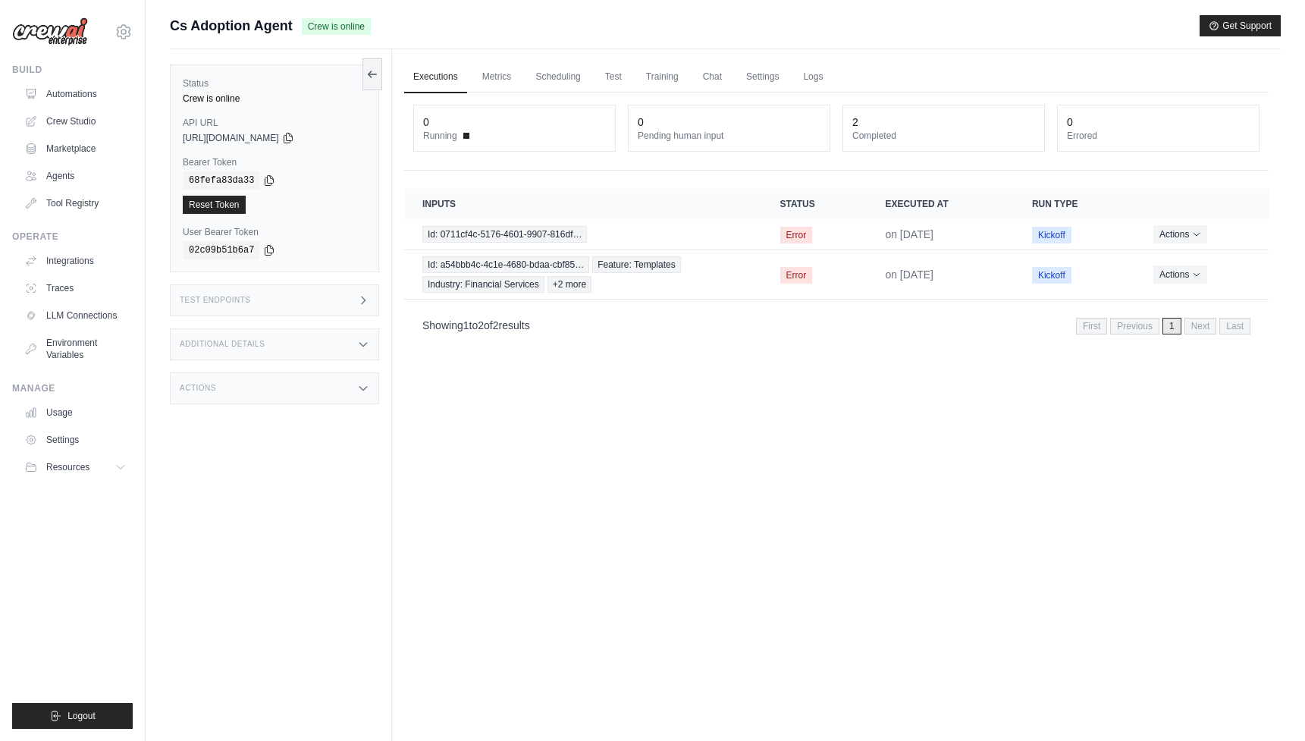
click at [54, 36] on img at bounding box center [50, 31] width 76 height 29
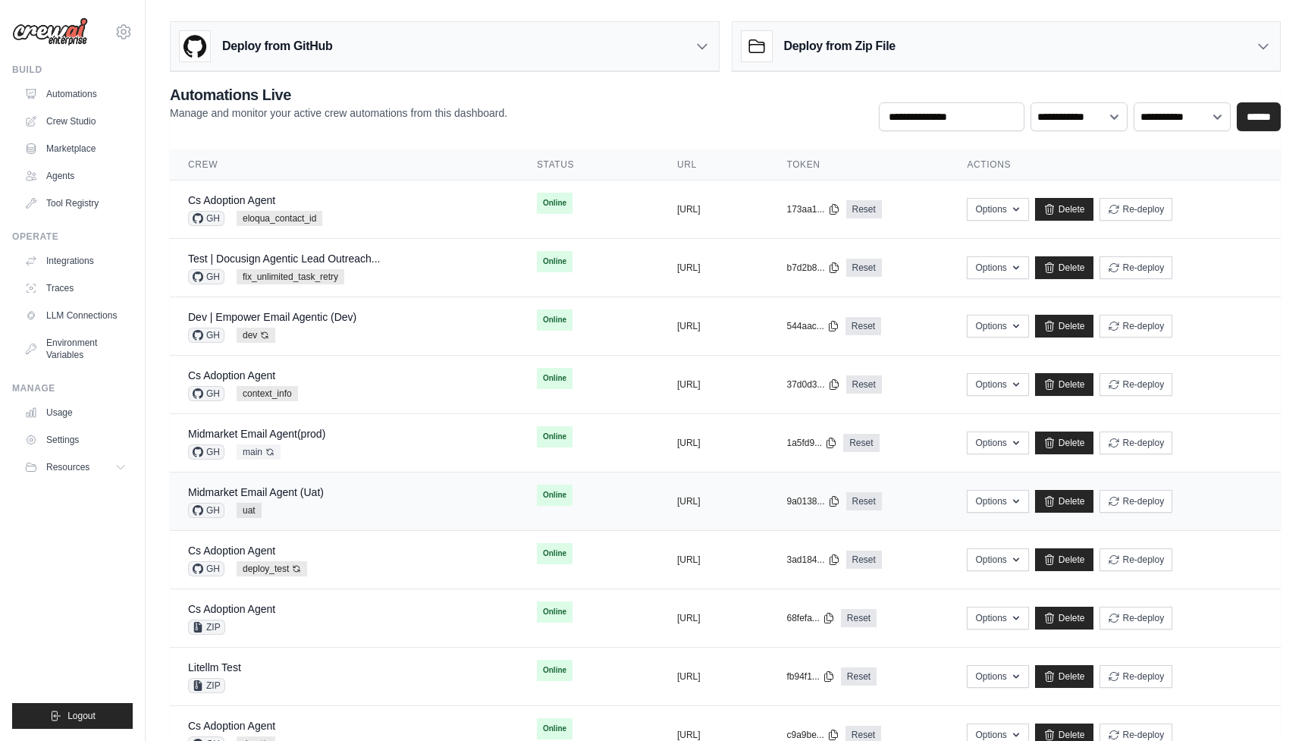
click at [477, 526] on tr "Midmarket Email Agent (Uat) GH uat Online copied https://midmarket-email-agent-…" at bounding box center [725, 502] width 1111 height 58
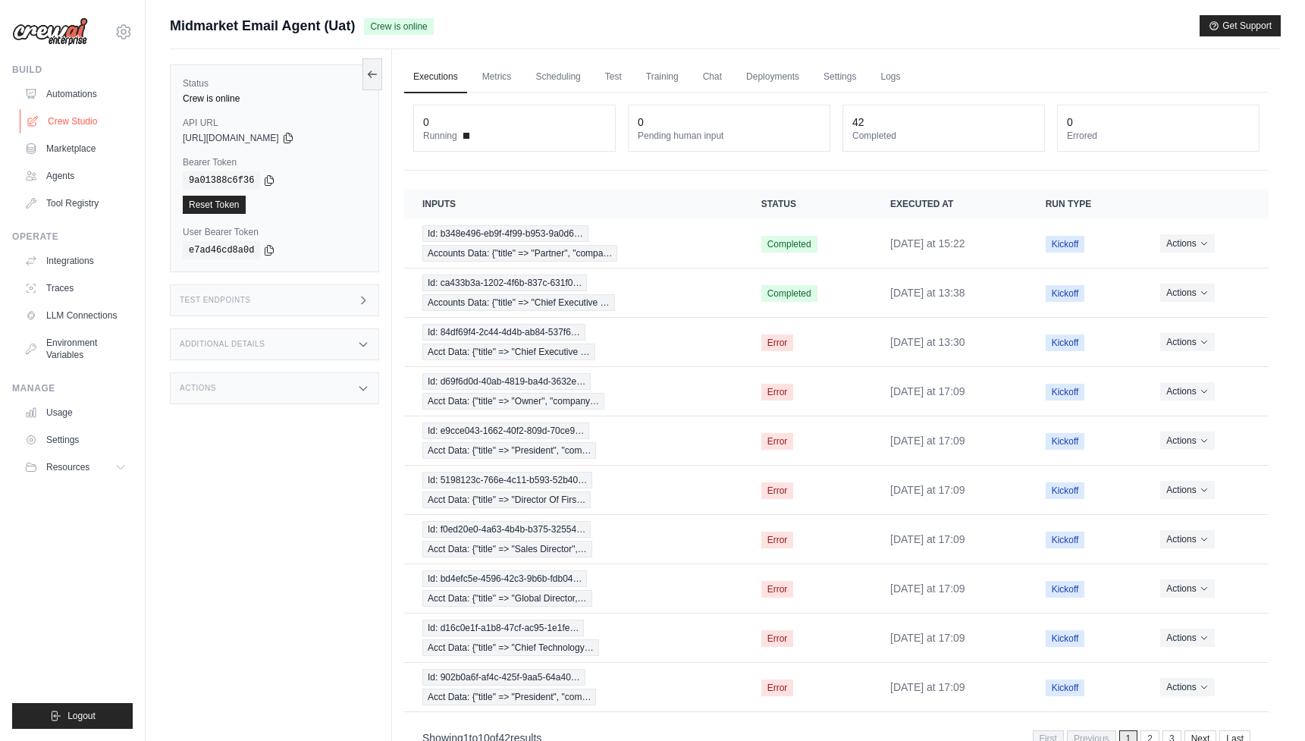
click at [75, 112] on link "Crew Studio" at bounding box center [77, 121] width 115 height 24
